Goal: Transaction & Acquisition: Download file/media

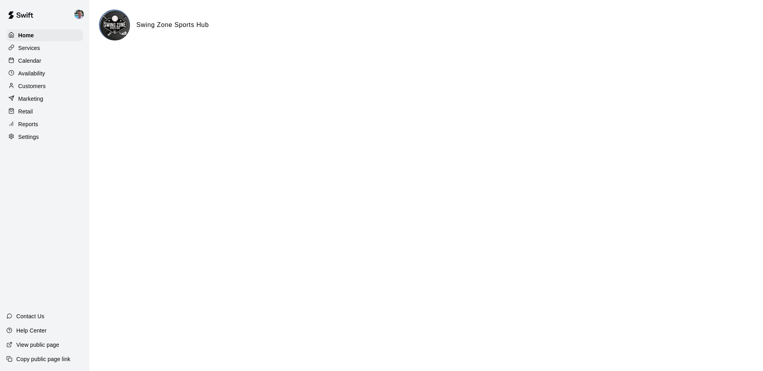
click at [52, 123] on div "Reports" at bounding box center [44, 124] width 77 height 12
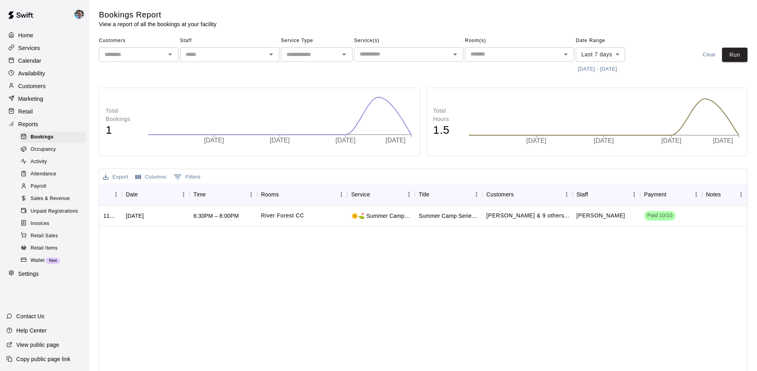
click at [56, 174] on div "Attendance" at bounding box center [52, 174] width 67 height 11
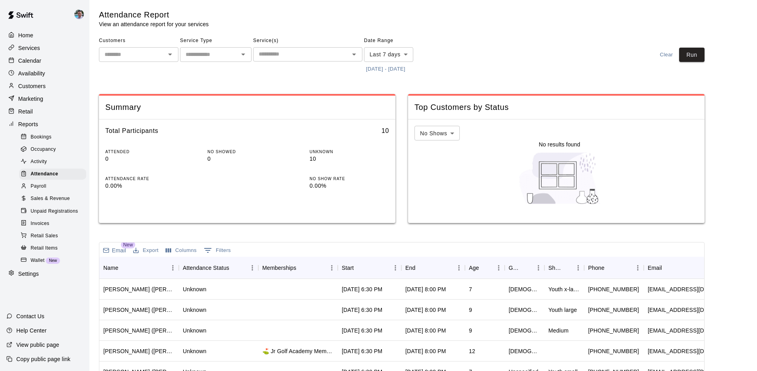
click at [164, 54] on button "Open" at bounding box center [169, 54] width 11 height 11
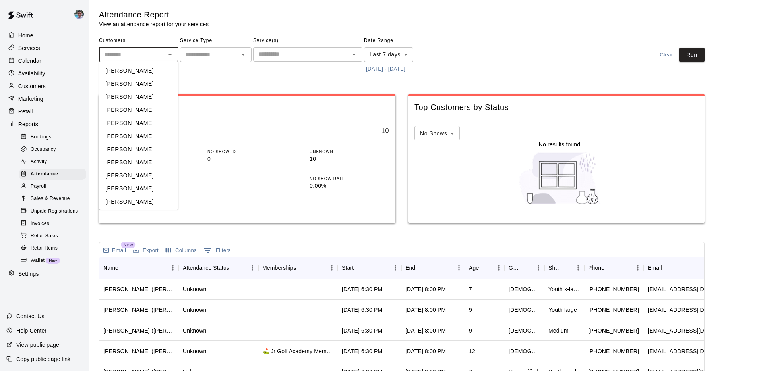
click at [243, 54] on icon "Open" at bounding box center [243, 55] width 4 height 2
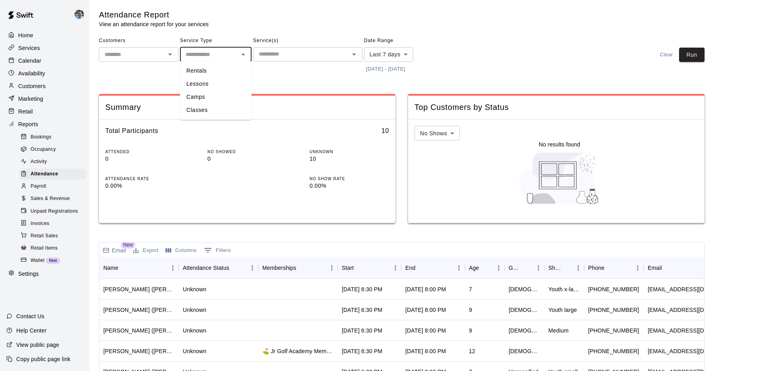
click at [221, 98] on li "Camps" at bounding box center [216, 97] width 72 height 13
type input "*****"
click at [350, 54] on icon "Open" at bounding box center [354, 55] width 10 height 10
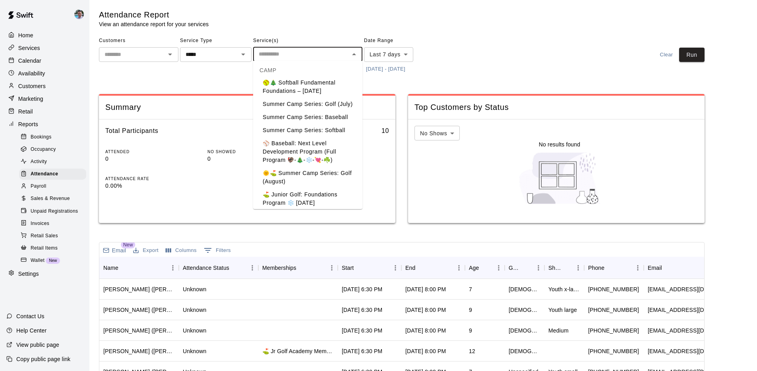
scroll to position [449, 0]
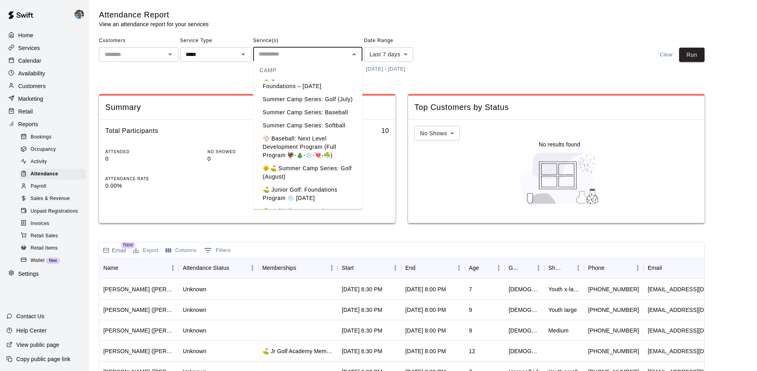
click at [337, 178] on li "🌞⛳️ Summer Camp Series: Golf (August)" at bounding box center [307, 172] width 109 height 21
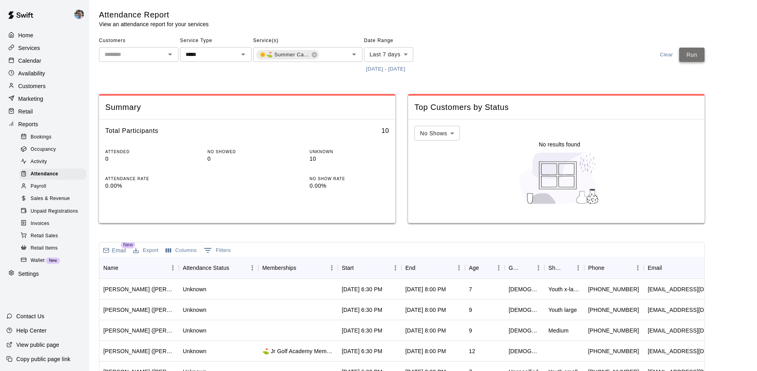
click at [702, 53] on button "Run" at bounding box center [691, 55] width 25 height 15
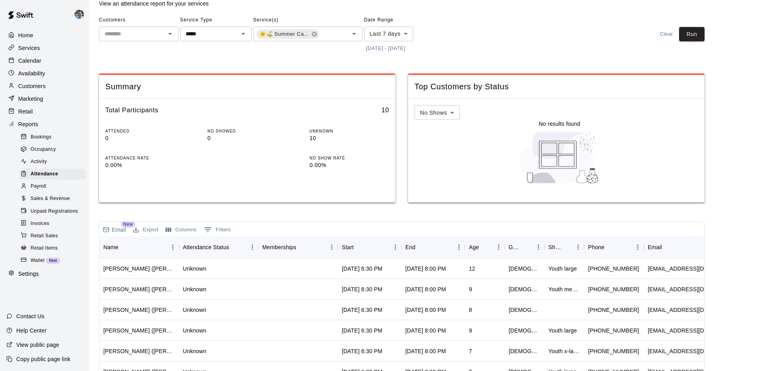
click at [40, 61] on p "Calendar" at bounding box center [29, 61] width 23 height 8
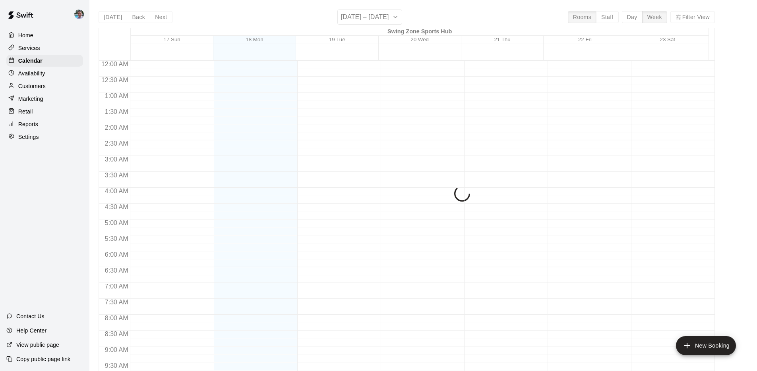
scroll to position [412, 0]
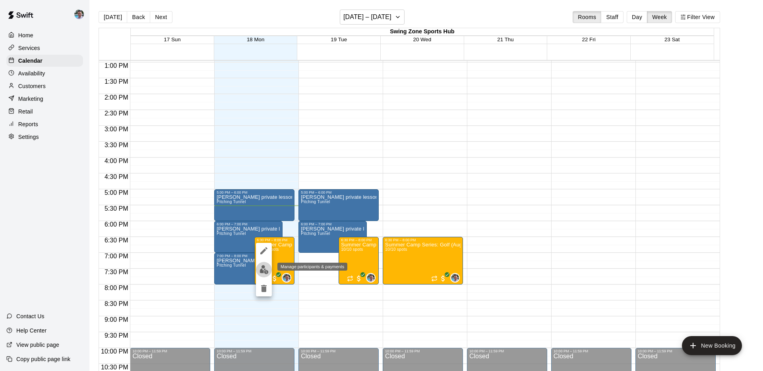
click at [267, 273] on img "edit" at bounding box center [263, 269] width 9 height 9
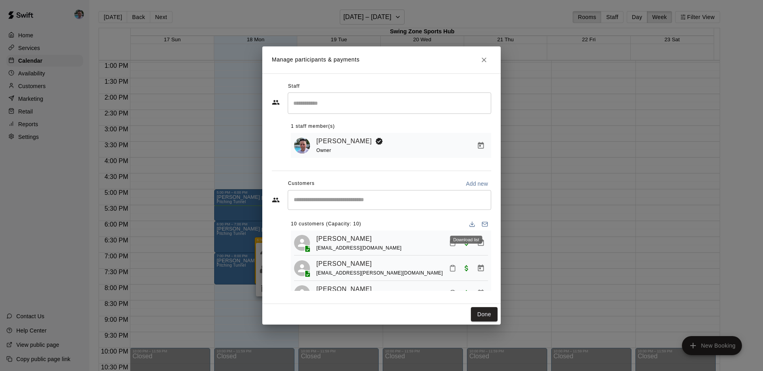
click at [469, 223] on icon "Download list" at bounding box center [472, 224] width 6 height 6
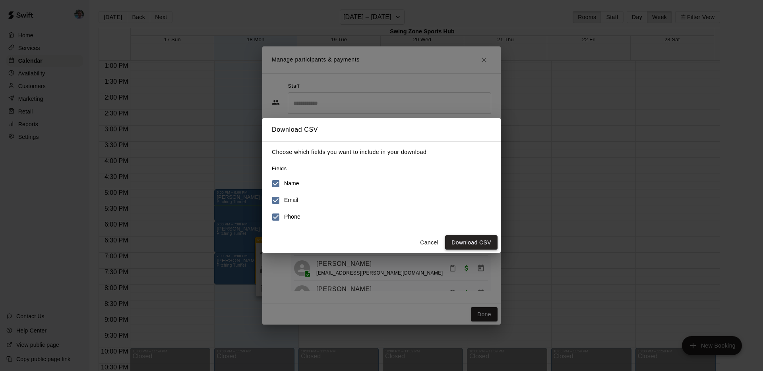
click at [475, 242] on button "Download CSV" at bounding box center [471, 243] width 52 height 15
click at [433, 244] on button "Cancel" at bounding box center [428, 243] width 25 height 15
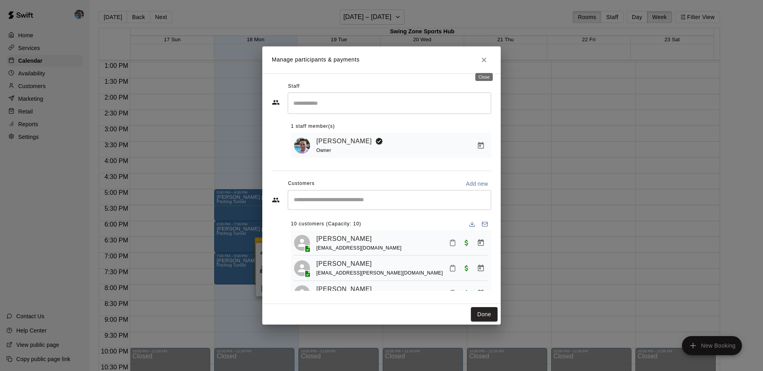
click at [487, 58] on icon "Close" at bounding box center [484, 60] width 8 height 8
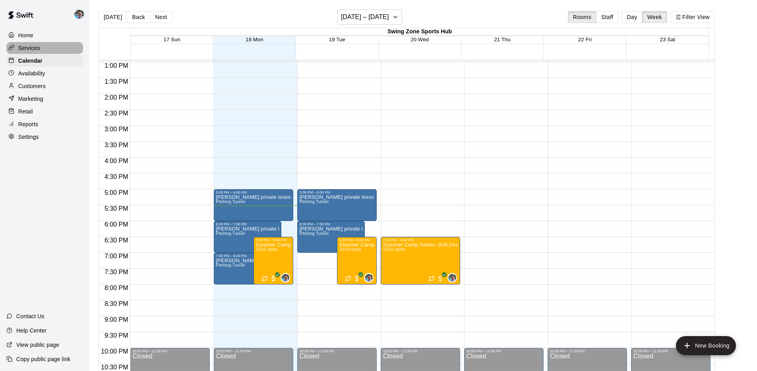
click at [47, 49] on div "Services" at bounding box center [44, 48] width 77 height 12
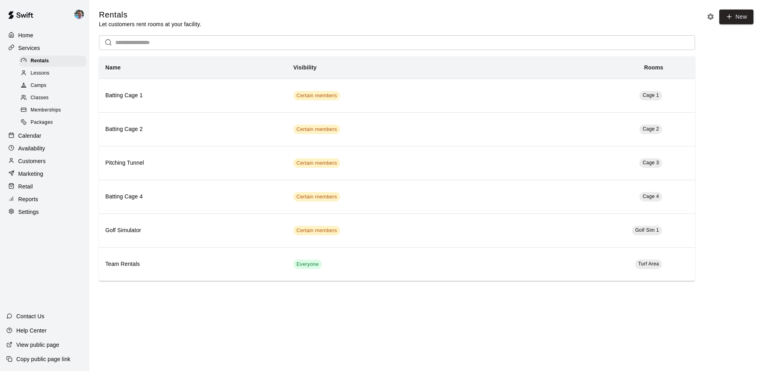
click at [63, 89] on div "Camps" at bounding box center [52, 85] width 67 height 11
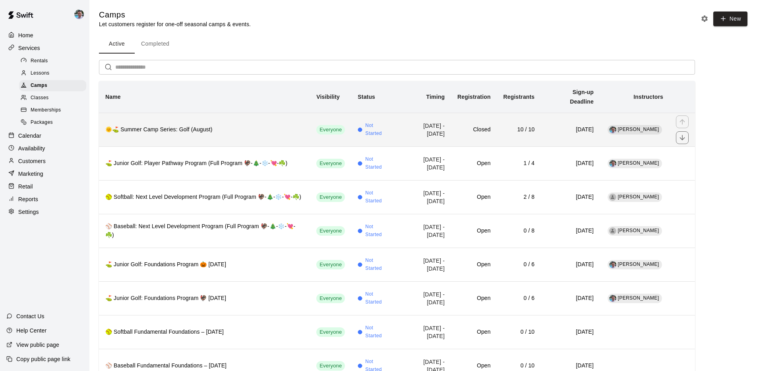
click at [273, 126] on h6 "🌞⛳️ Summer Camp Series: Golf (August)" at bounding box center [204, 130] width 198 height 9
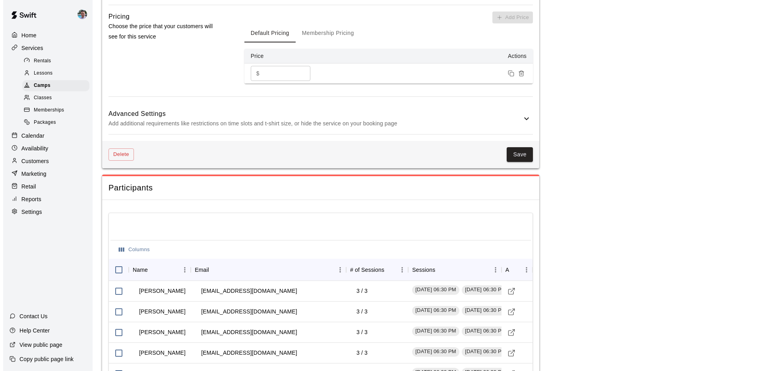
scroll to position [800, 0]
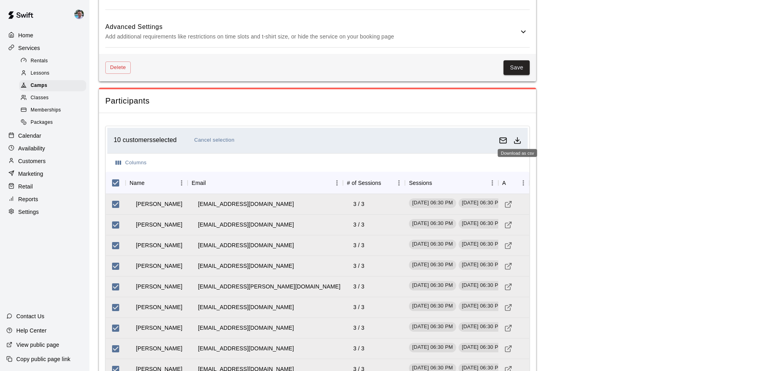
click at [518, 137] on icon "Download as csv" at bounding box center [517, 141] width 8 height 8
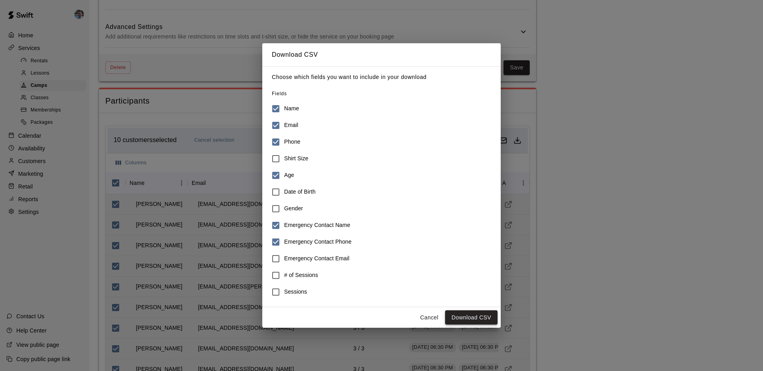
click at [464, 315] on button "Download CSV" at bounding box center [471, 318] width 52 height 15
